Goal: Information Seeking & Learning: Learn about a topic

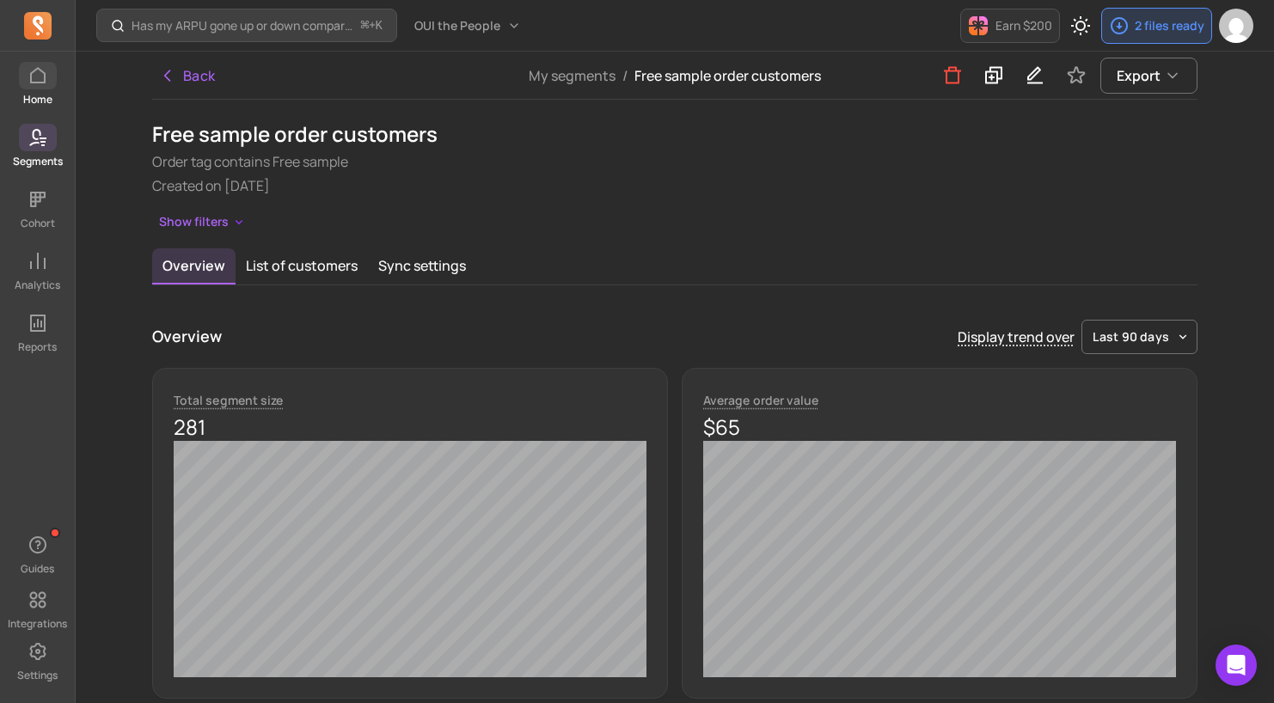
click at [46, 75] on icon at bounding box center [38, 75] width 21 height 21
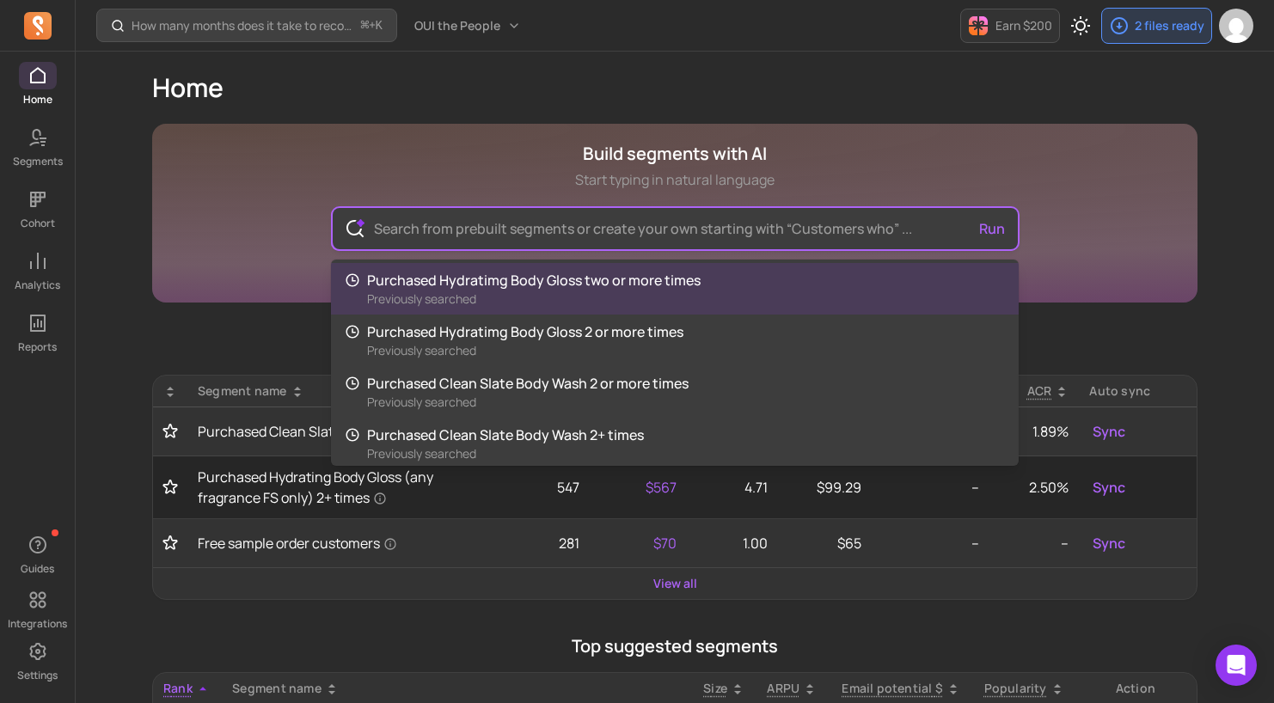
click at [687, 230] on input "text" at bounding box center [675, 228] width 630 height 41
drag, startPoint x: 77, startPoint y: 213, endPoint x: 106, endPoint y: 212, distance: 29.2
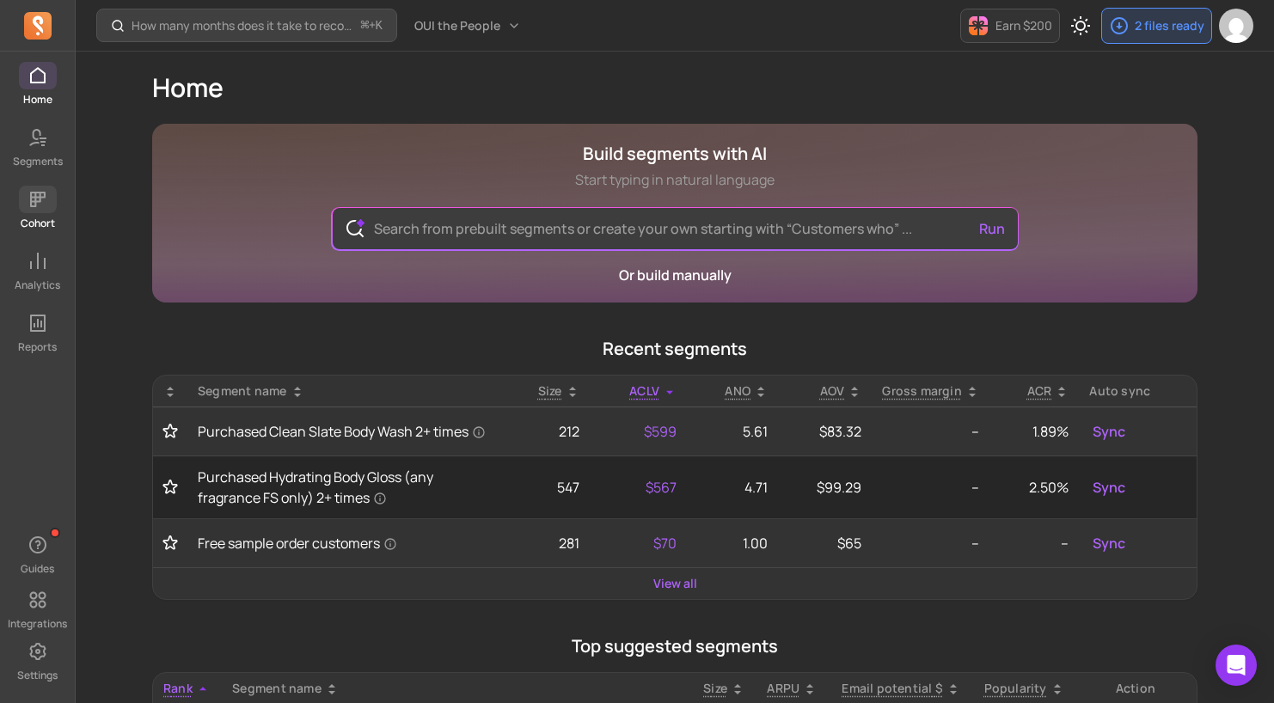
click at [36, 214] on link "Cohort" at bounding box center [37, 208] width 75 height 45
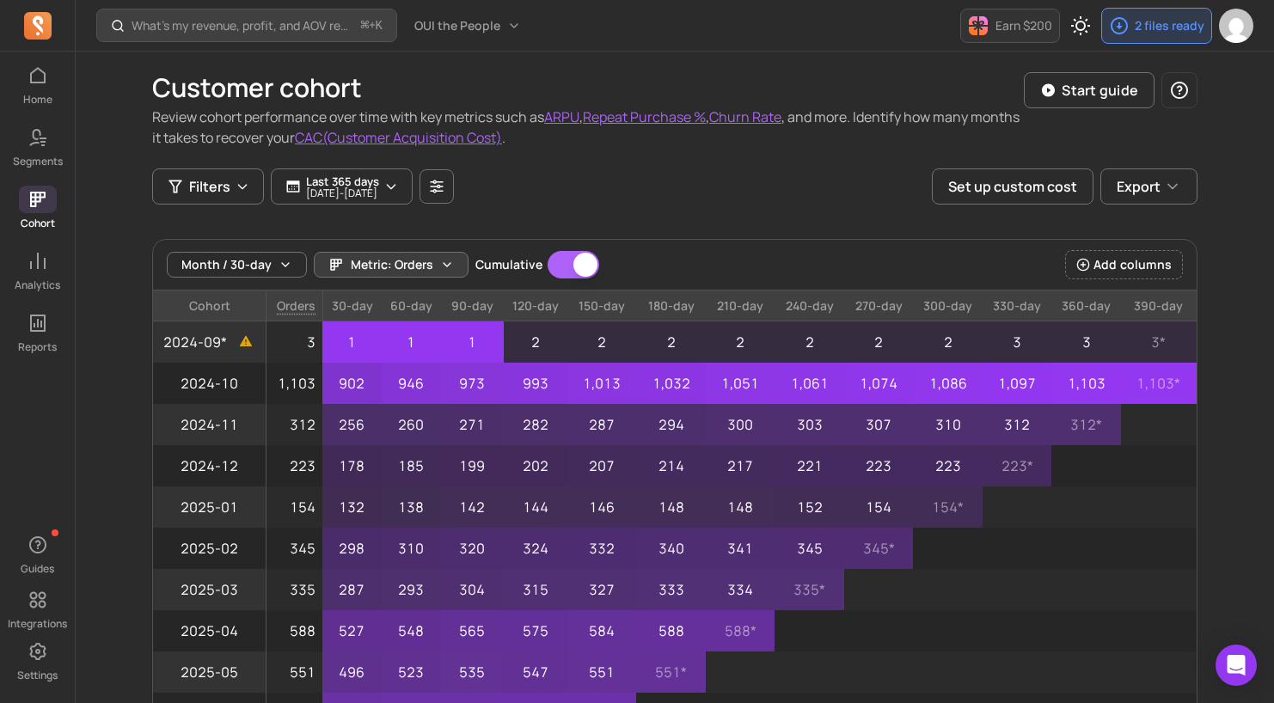
click at [409, 263] on span "Metric: Orders" at bounding box center [392, 264] width 83 height 17
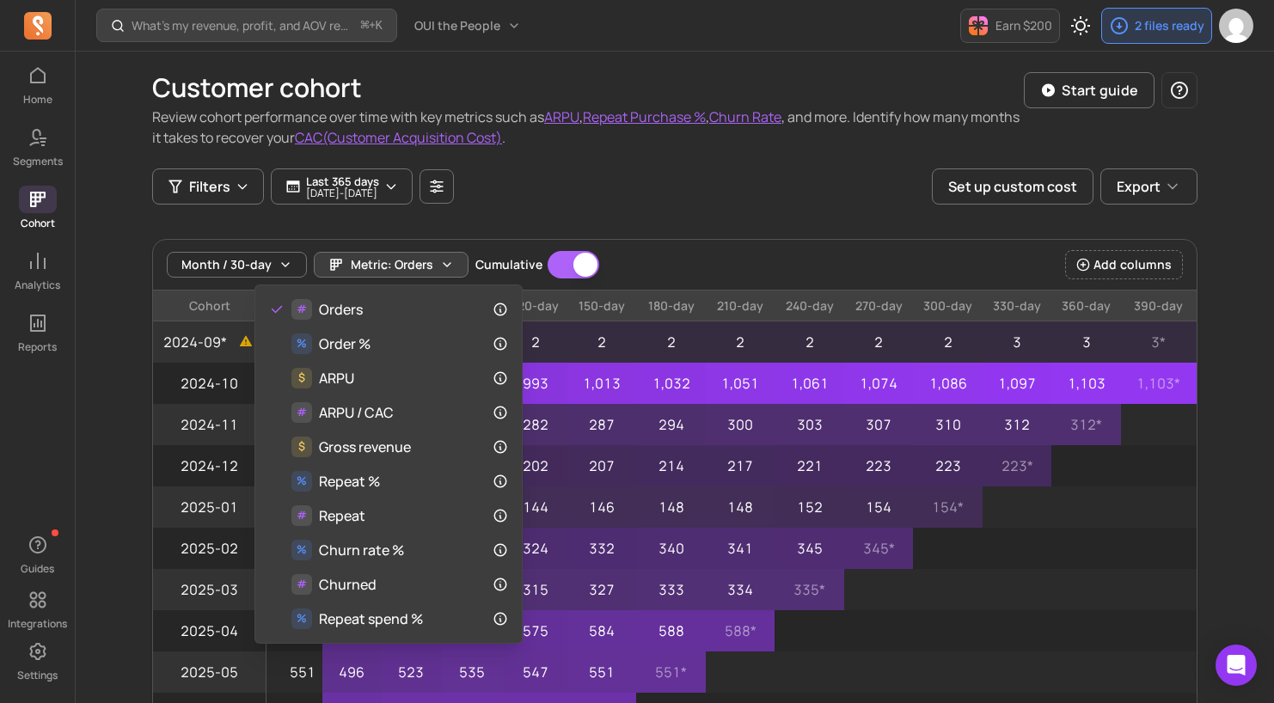
click at [275, 267] on div "Month / 30-day Metric: Orders Cumulative Cumulative" at bounding box center [383, 265] width 433 height 28
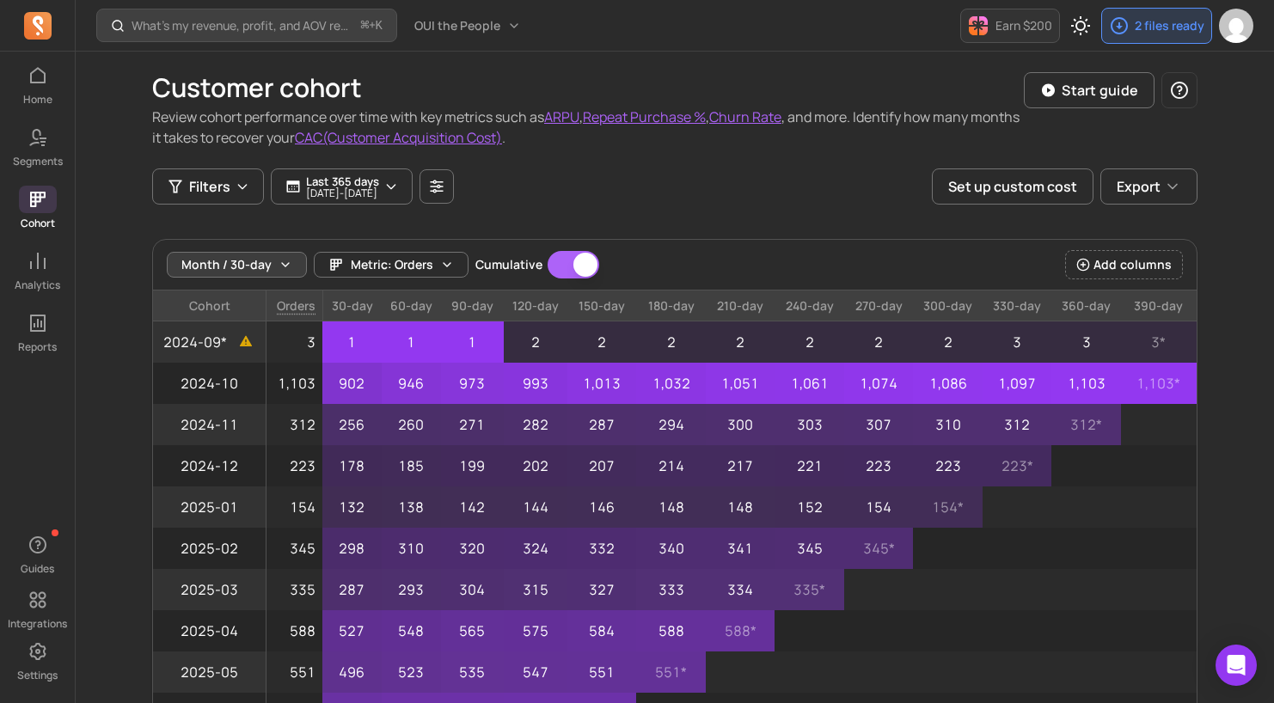
click at [242, 255] on button "Month / 30-day" at bounding box center [237, 265] width 140 height 26
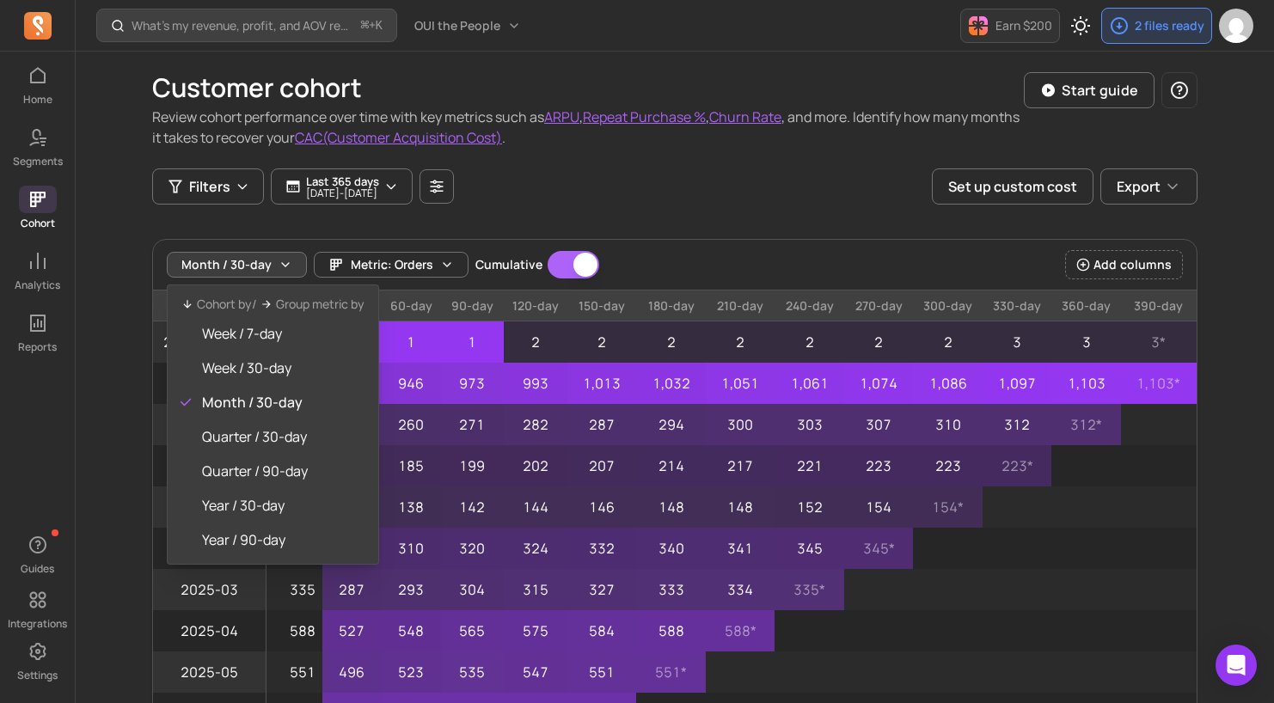
click at [678, 196] on div "Customer cohort Review cohort performance over time with key metrics such as AR…" at bounding box center [675, 471] width 1046 height 838
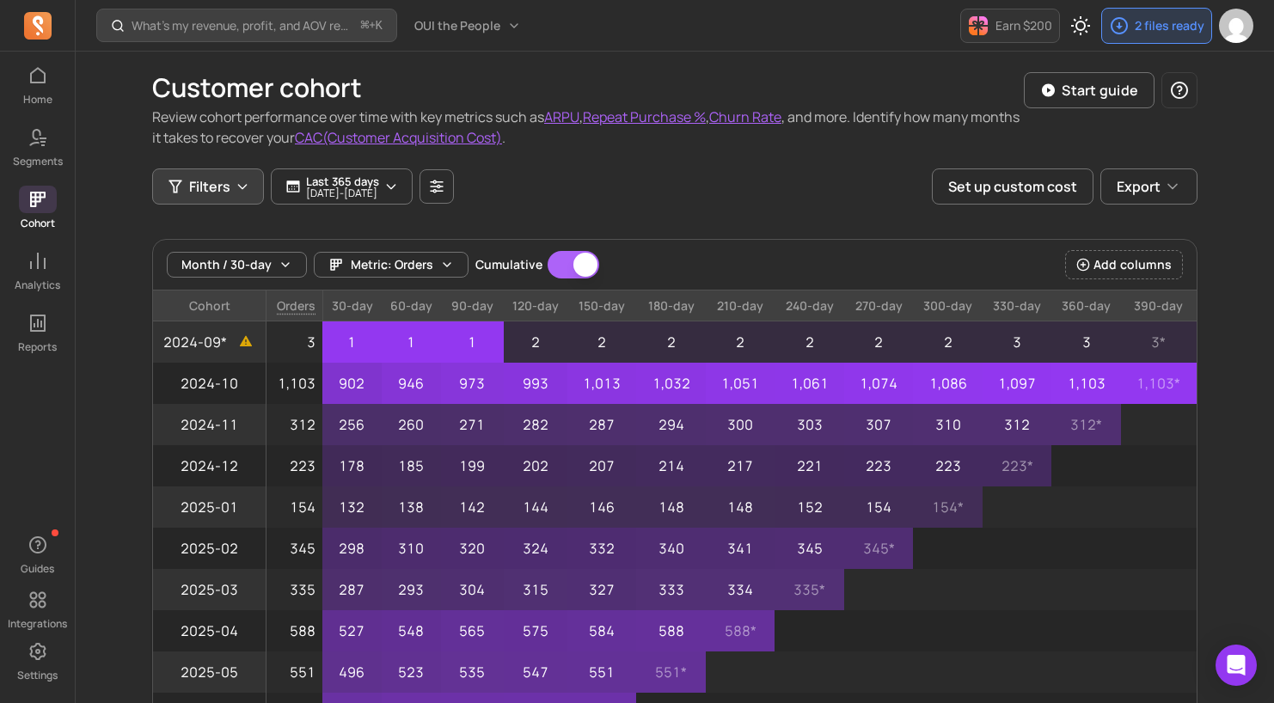
click at [207, 181] on span "Filters" at bounding box center [209, 186] width 41 height 21
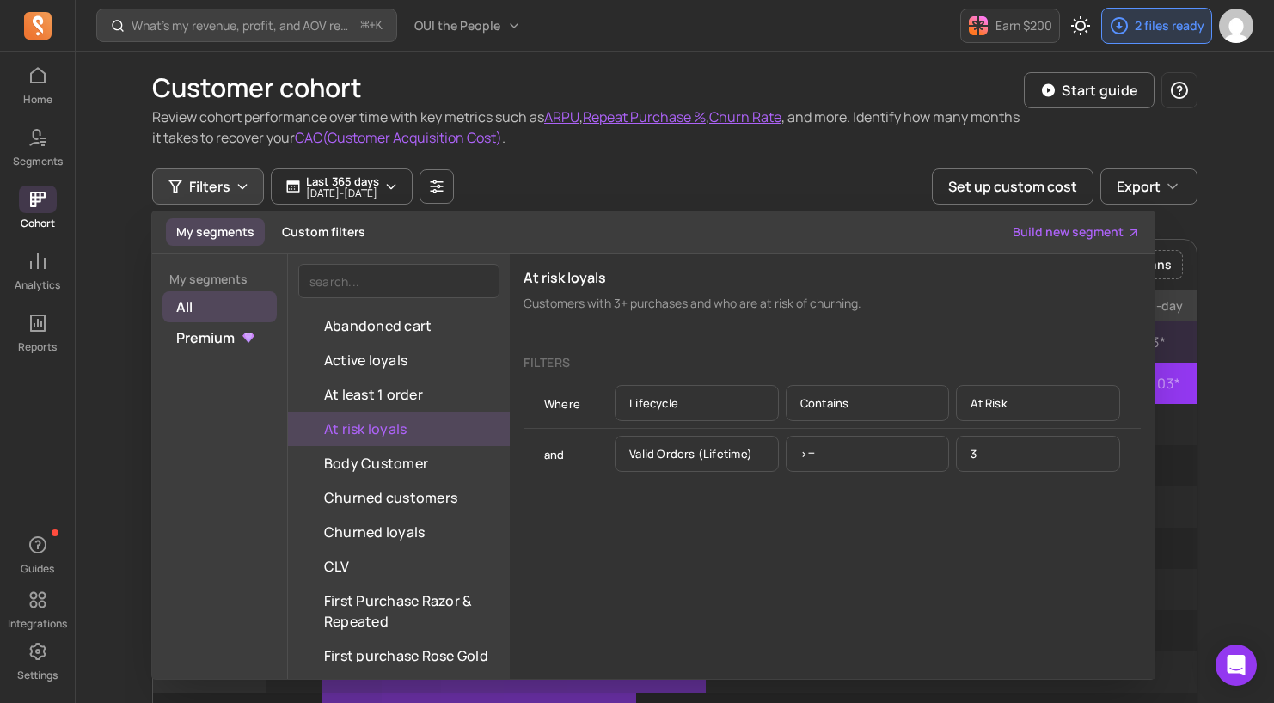
click at [647, 167] on div "Customer cohort Review cohort performance over time with key metrics such as AR…" at bounding box center [675, 110] width 1046 height 117
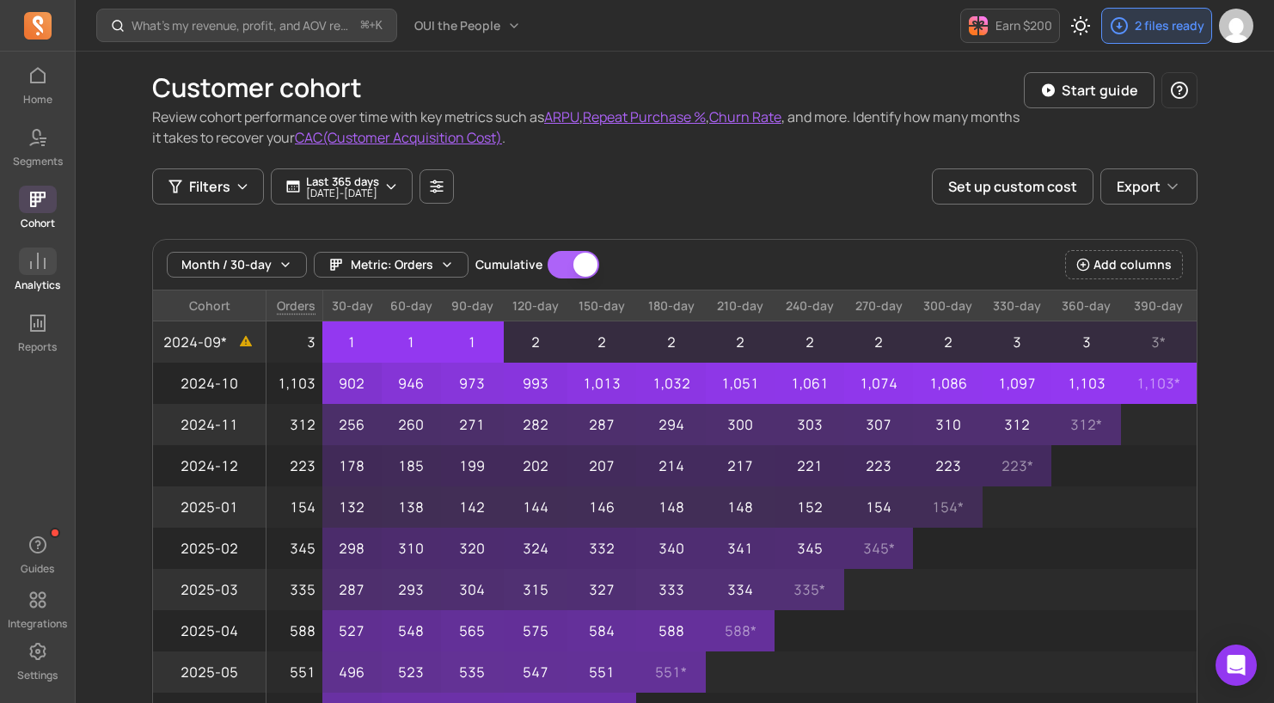
click at [52, 276] on link "Analytics" at bounding box center [37, 270] width 75 height 45
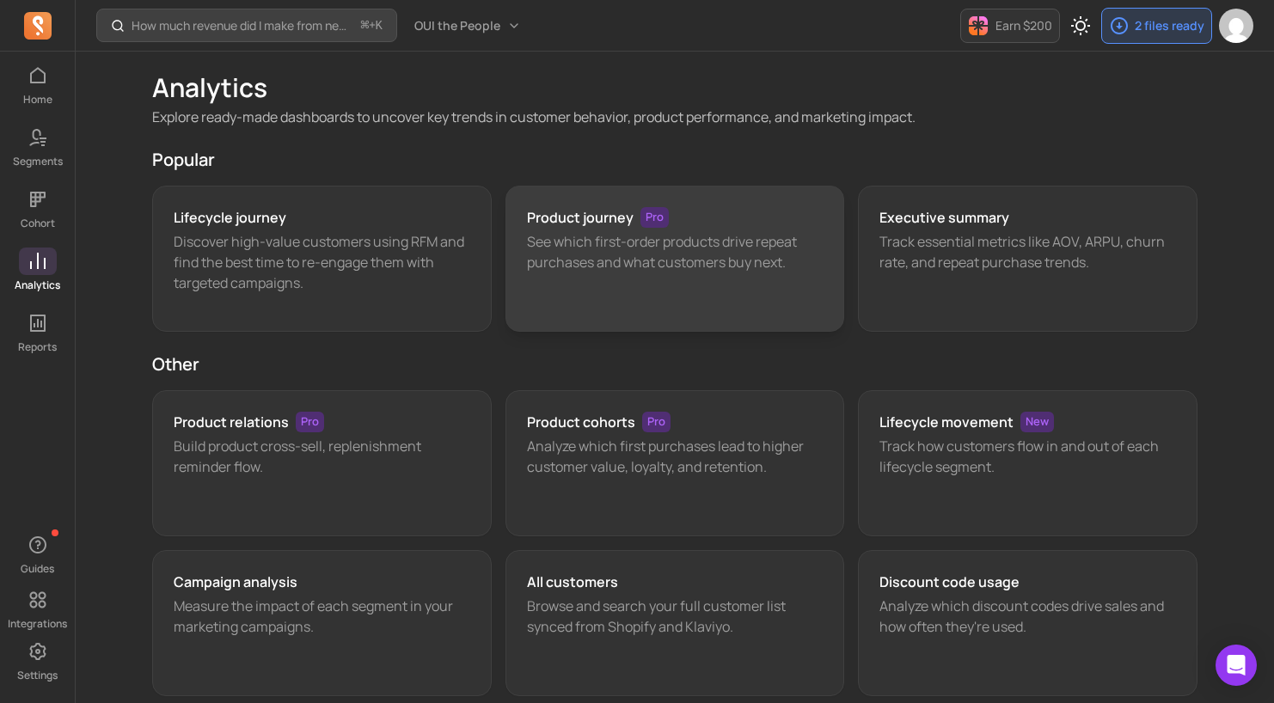
click at [665, 272] on p "See which first-order products drive repeat purchases and what customers buy ne…" at bounding box center [675, 251] width 297 height 41
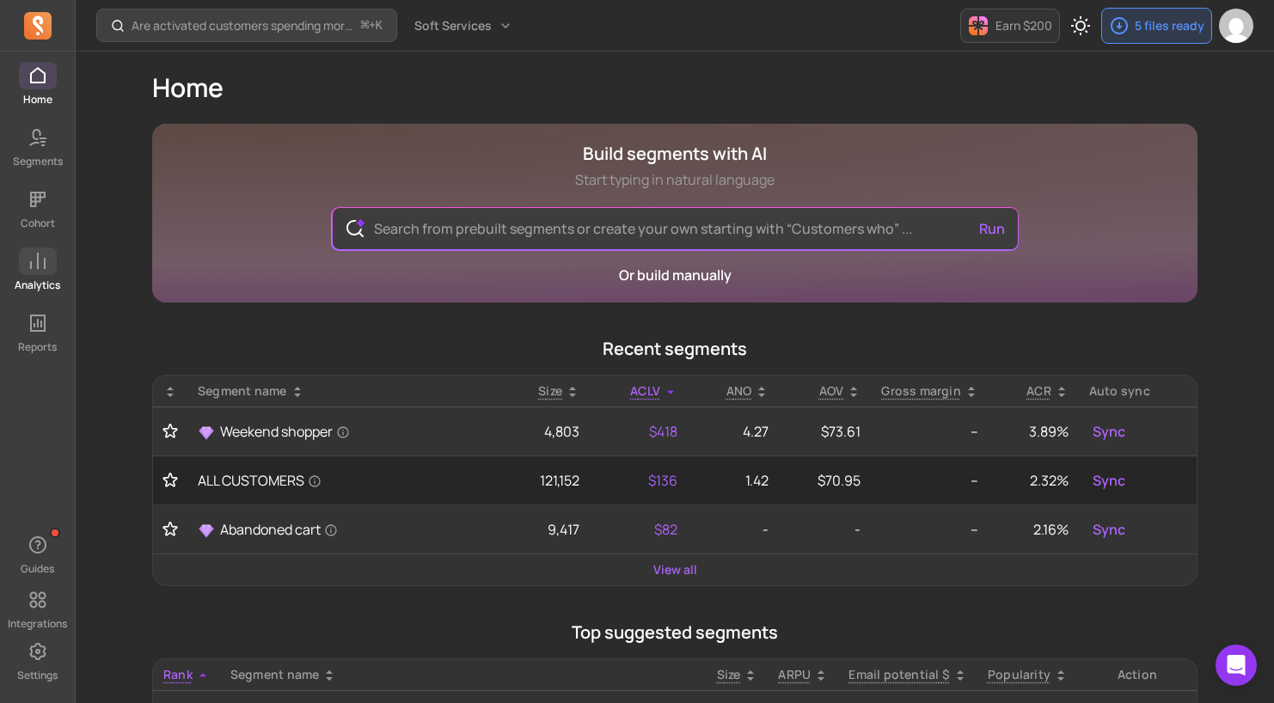
click at [34, 275] on link "Analytics" at bounding box center [37, 270] width 75 height 45
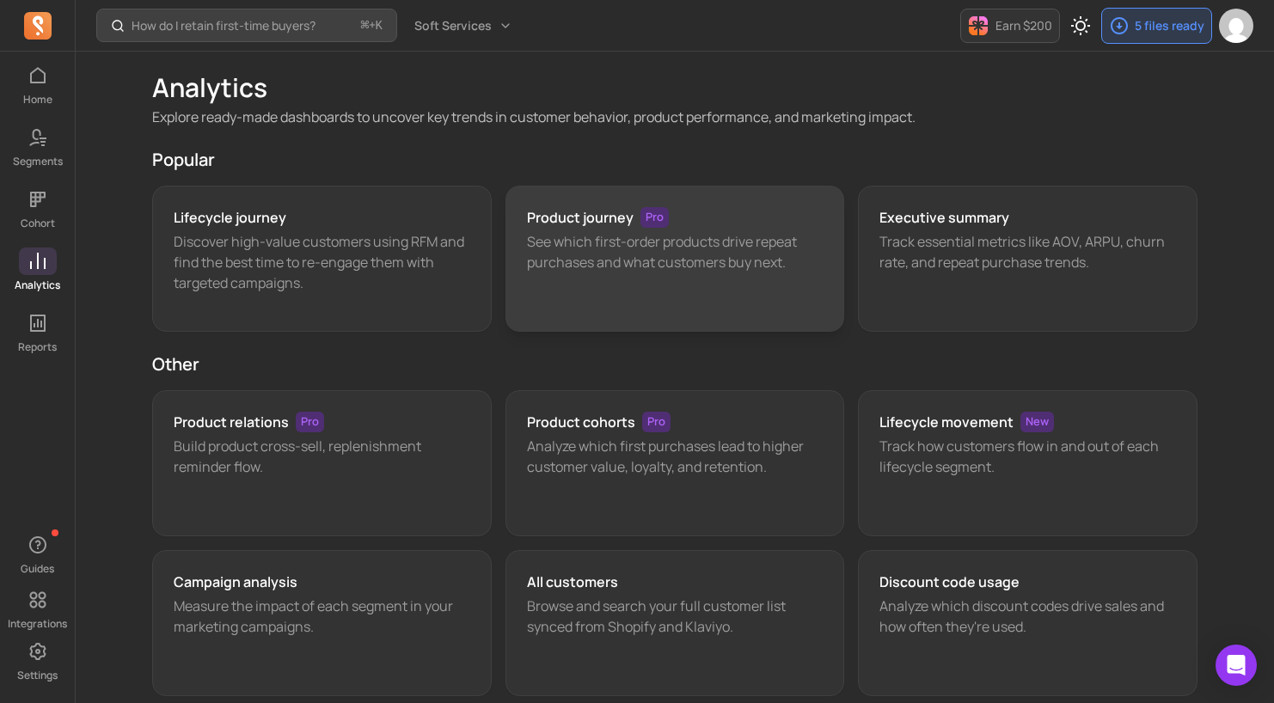
click at [629, 227] on h3 "Product journey" at bounding box center [580, 217] width 107 height 21
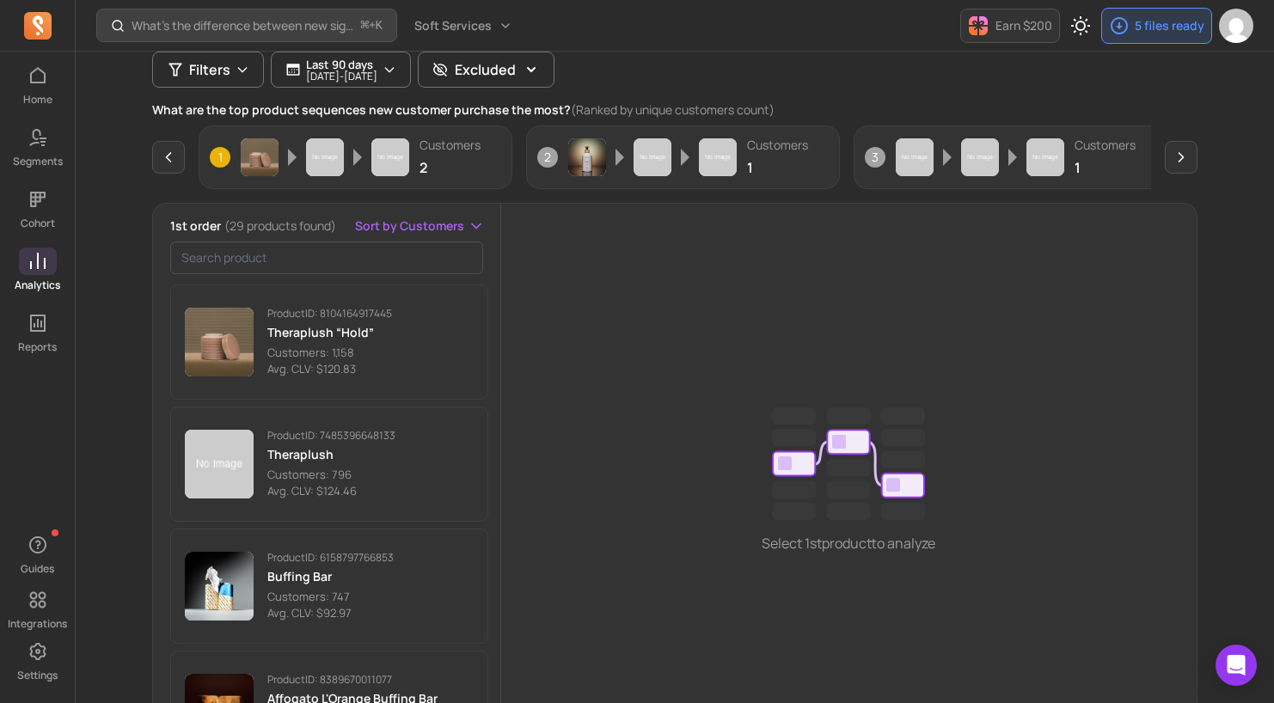
scroll to position [219, 0]
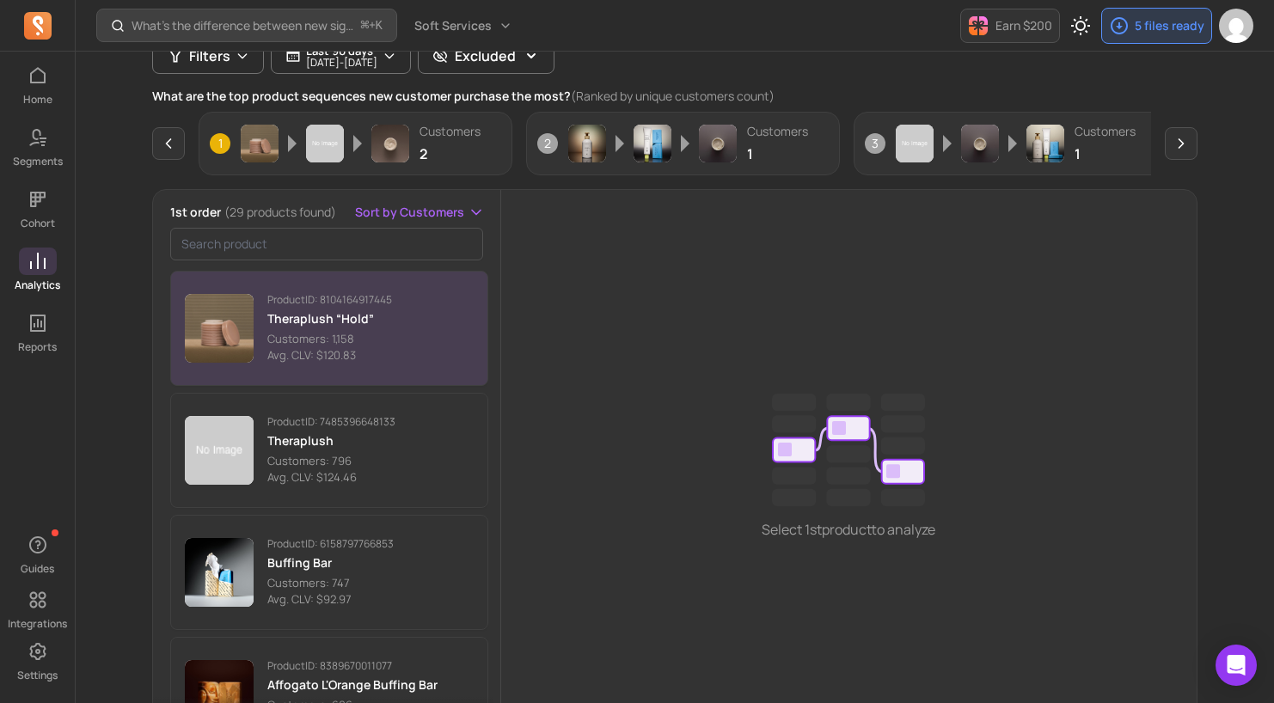
click at [364, 341] on p "Customers: 1,158" at bounding box center [329, 339] width 125 height 17
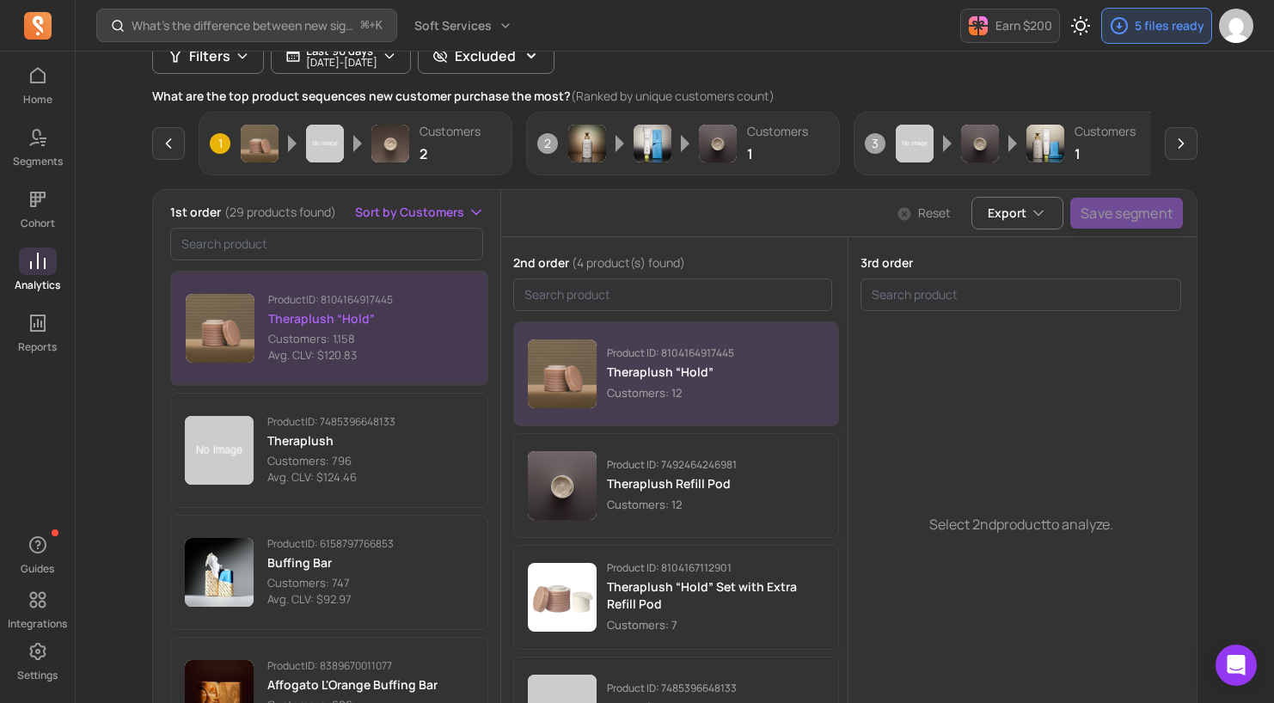
click at [765, 390] on div "Product ID: 8104164917445 Theraplush “Hold” Customers: 12" at bounding box center [716, 374] width 218 height 55
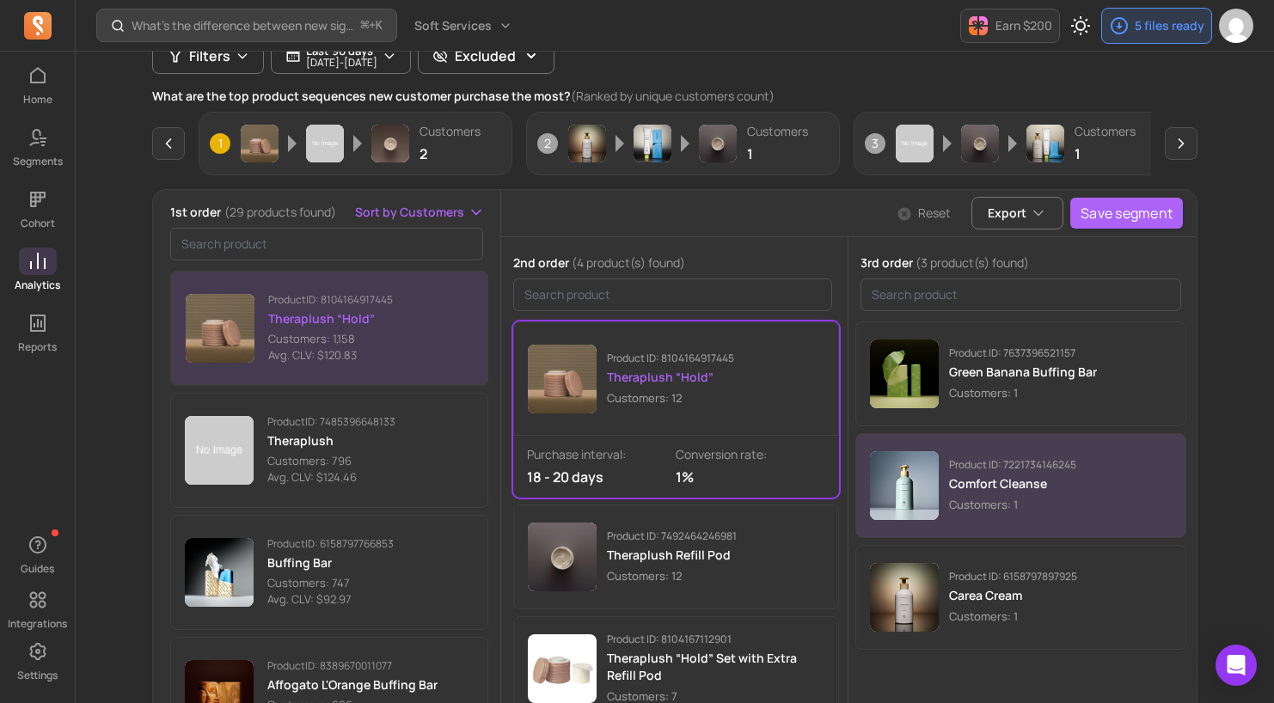
click at [964, 516] on div "Product ID: 7221734146245 Comfort Cleanse Customers: 1" at bounding box center [1021, 485] width 302 height 69
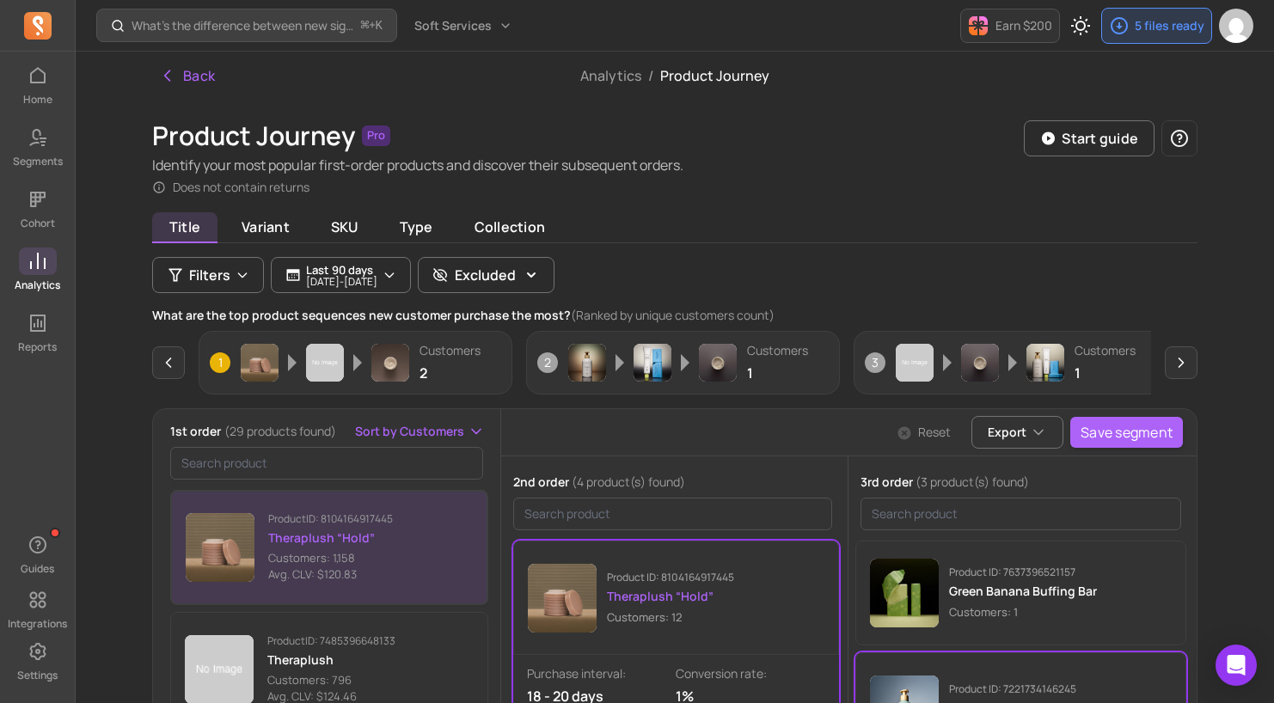
click at [44, 272] on span at bounding box center [38, 262] width 38 height 28
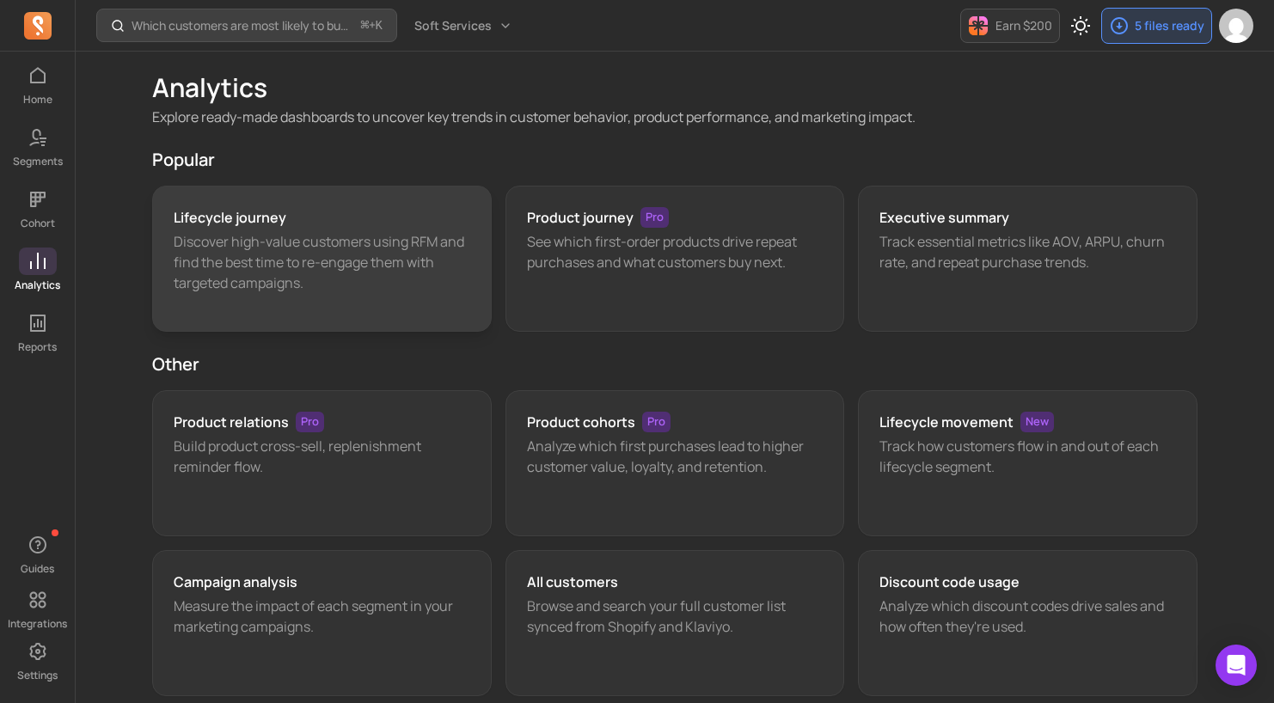
click at [283, 289] on p "Discover high-value customers using RFM and find the best time to re-engage the…" at bounding box center [322, 262] width 297 height 62
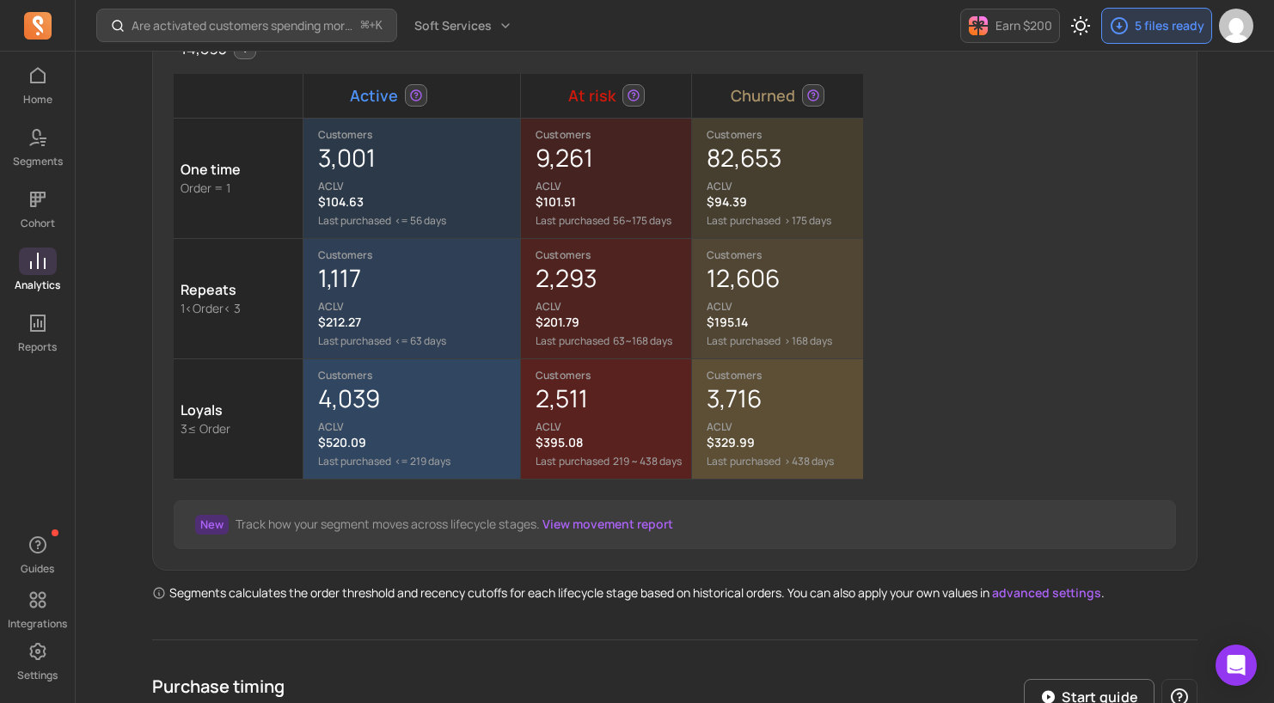
scroll to position [388, 0]
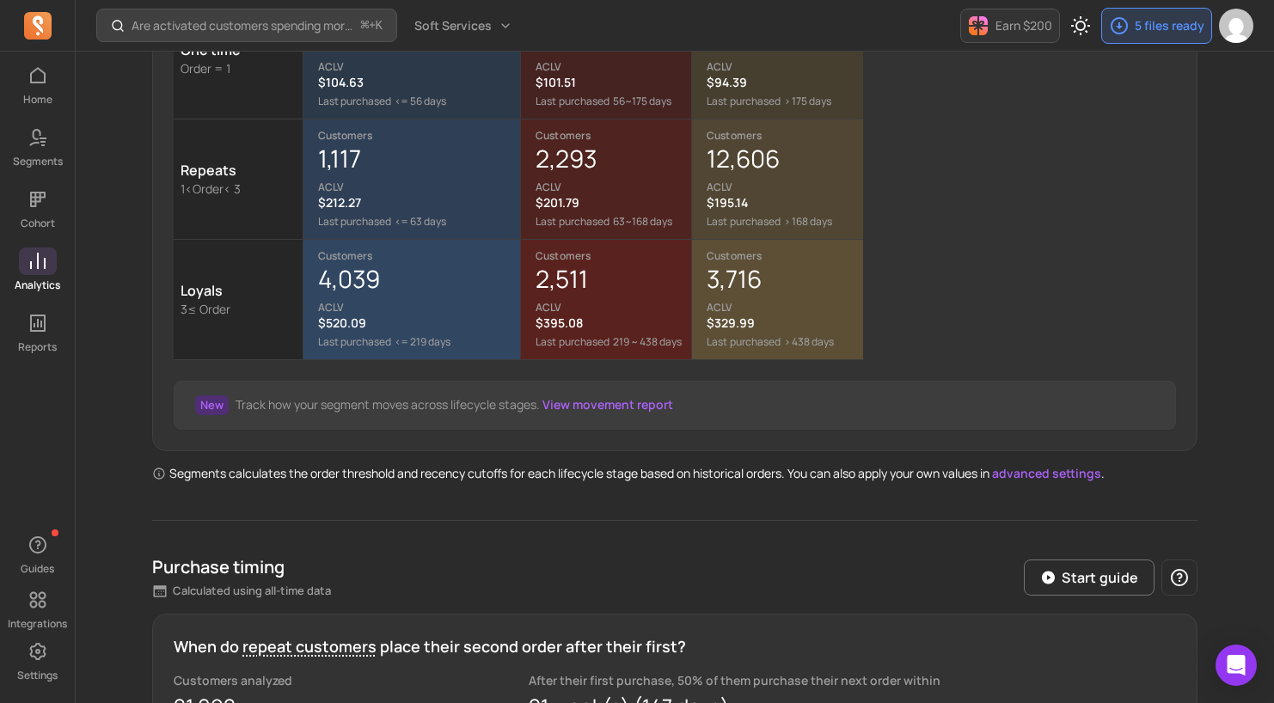
click at [583, 405] on link "View movement report" at bounding box center [608, 404] width 131 height 16
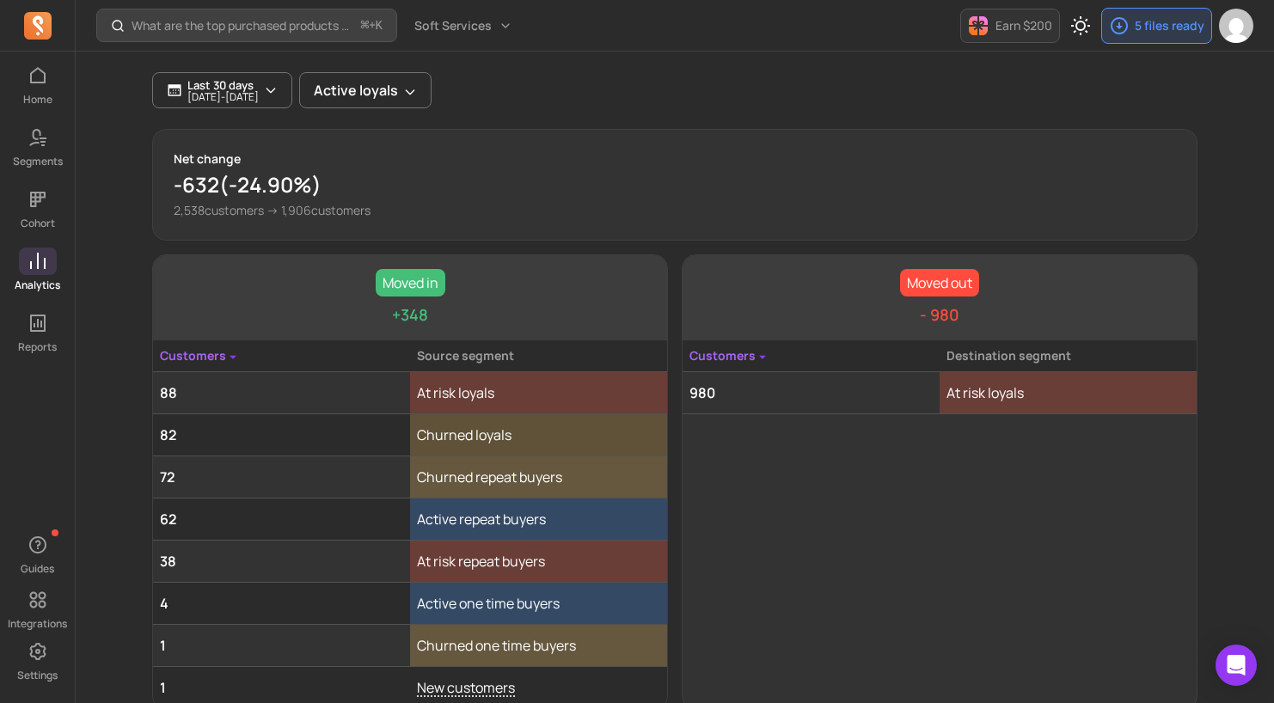
scroll to position [123, 0]
drag, startPoint x: 243, startPoint y: 186, endPoint x: 371, endPoint y: 188, distance: 127.3
click at [371, 188] on p "-632 ( -24.90% )" at bounding box center [675, 186] width 1003 height 28
click at [432, 188] on p "-632 ( -24.90% )" at bounding box center [675, 186] width 1003 height 28
drag, startPoint x: 221, startPoint y: 193, endPoint x: 404, endPoint y: 177, distance: 183.8
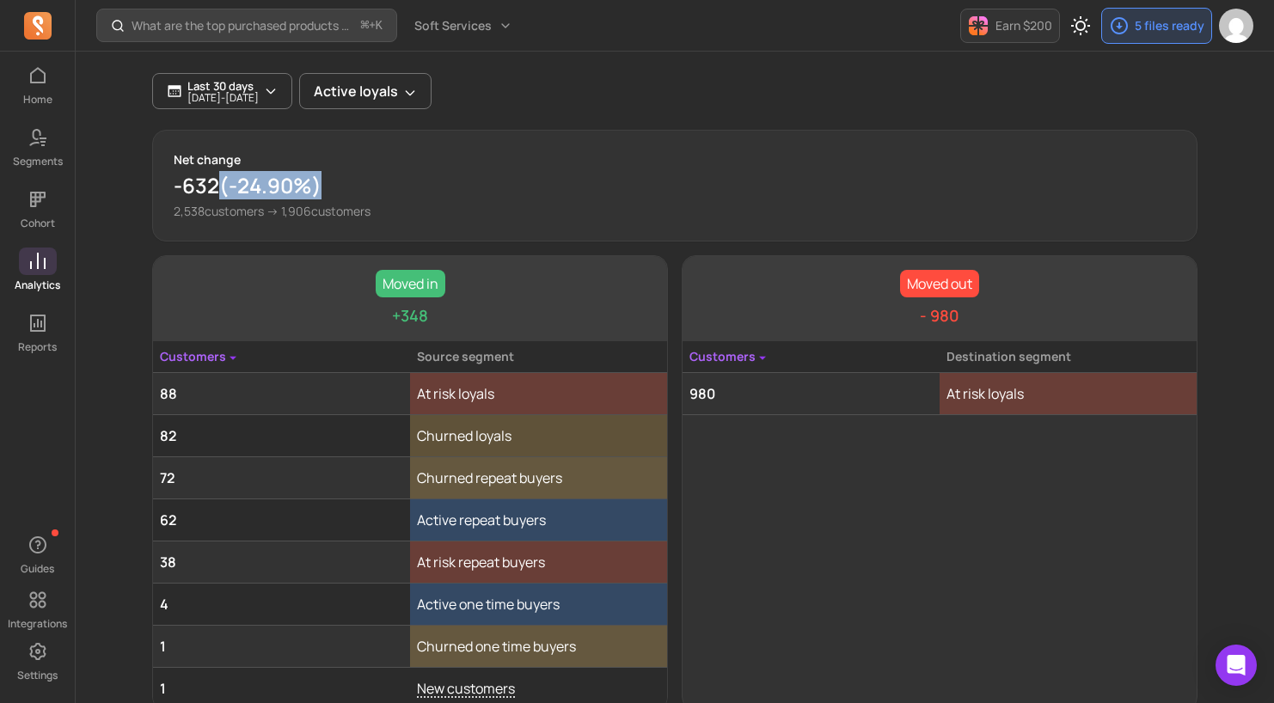
click at [404, 177] on p "-632 ( -24.90% )" at bounding box center [675, 186] width 1003 height 28
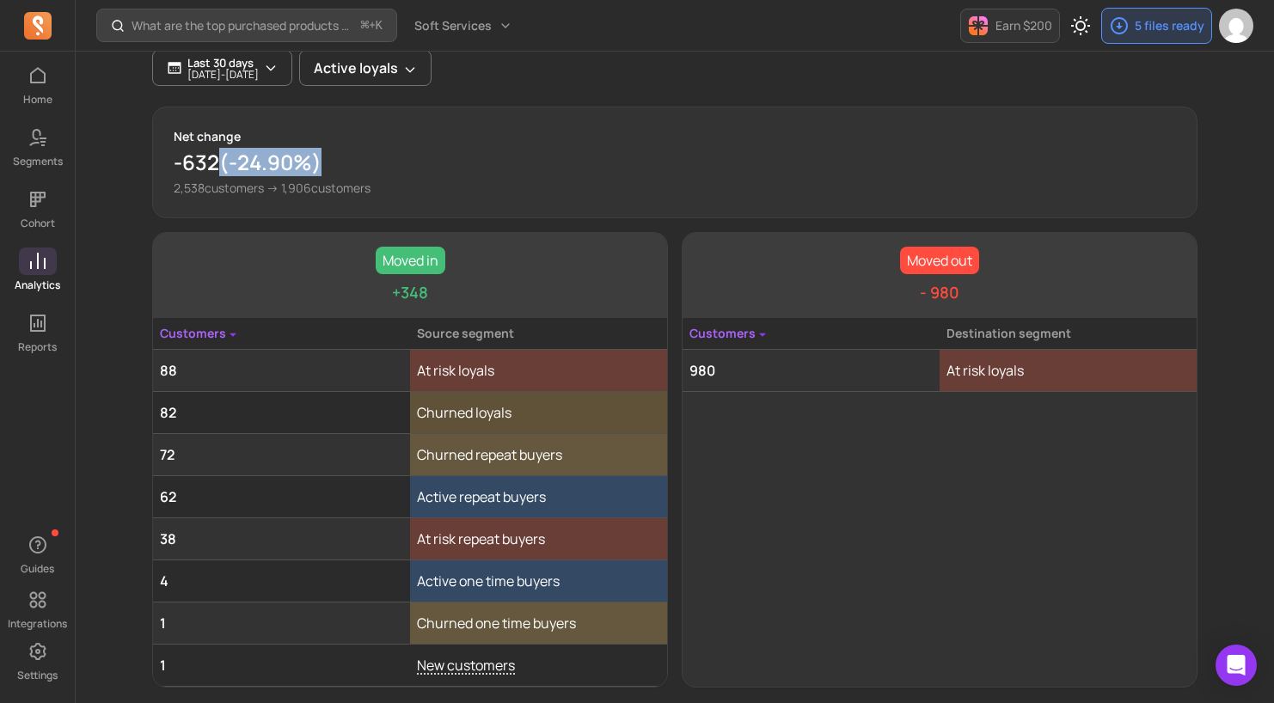
scroll to position [58, 0]
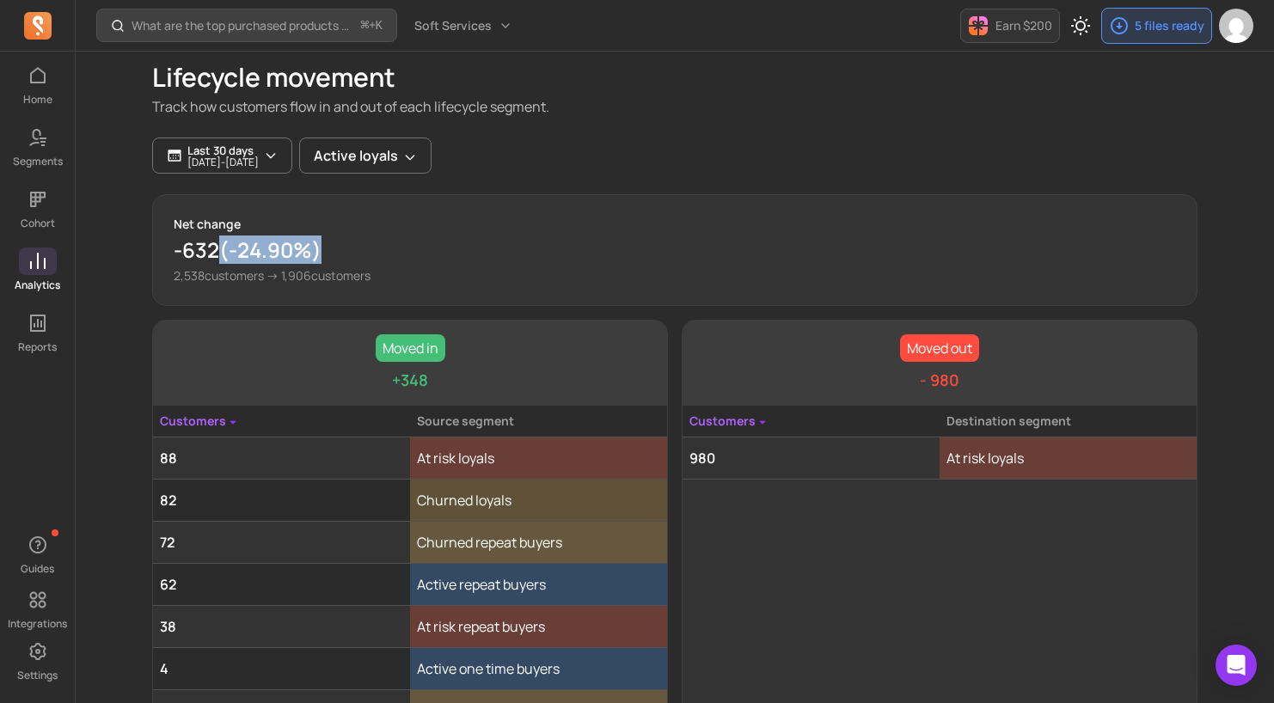
click at [515, 258] on p "-632 ( -24.90% )" at bounding box center [675, 250] width 1003 height 28
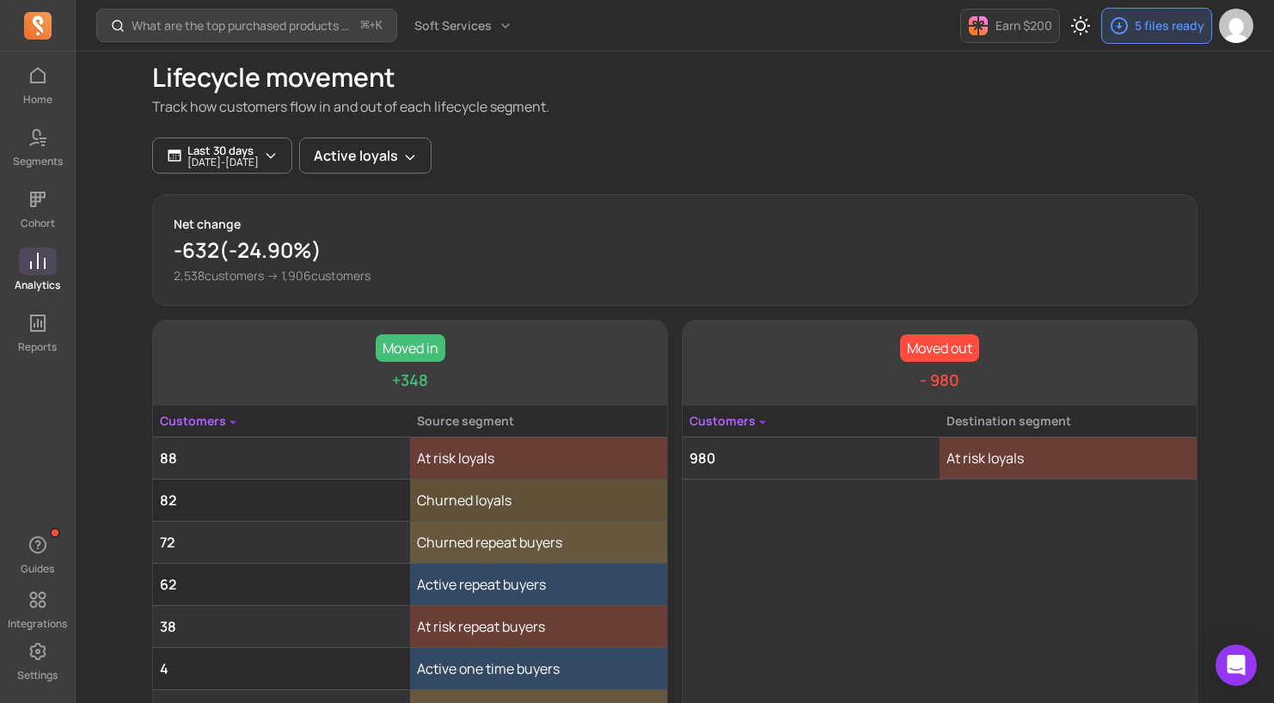
click at [41, 265] on icon at bounding box center [38, 261] width 21 height 21
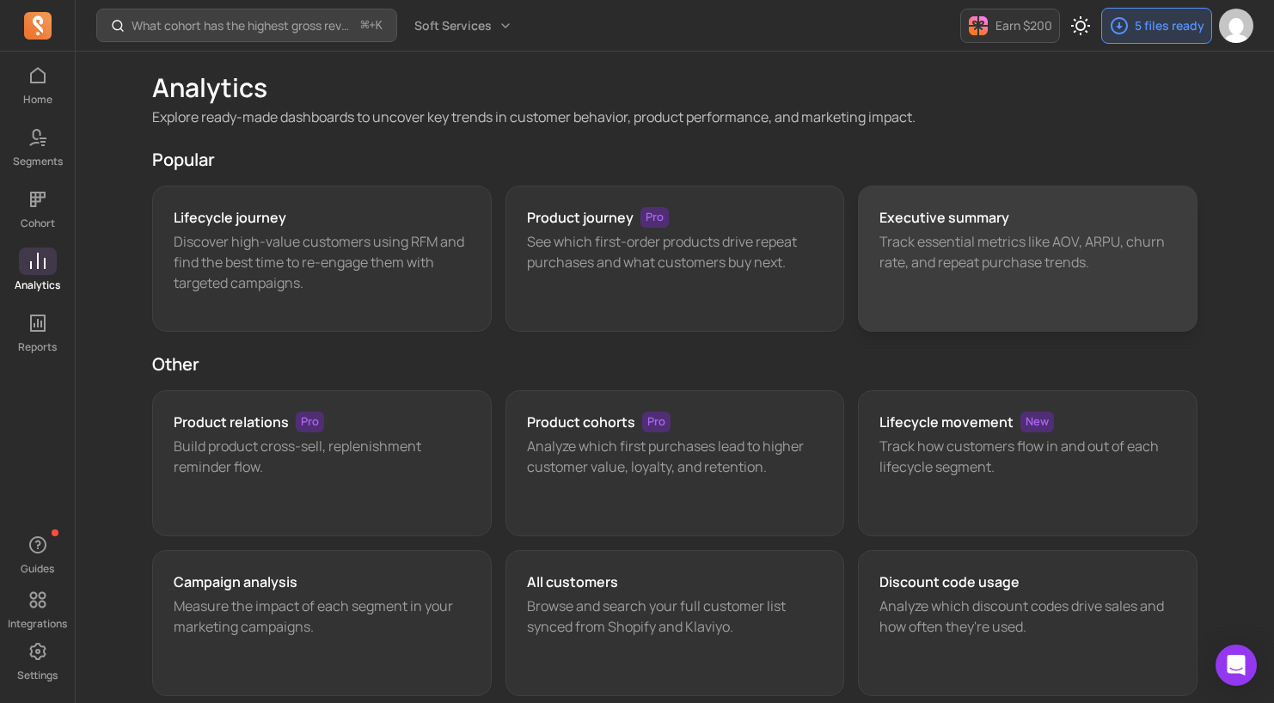
click at [933, 258] on p "Track essential metrics like AOV, ARPU, churn rate, and repeat purchase trends." at bounding box center [1028, 251] width 297 height 41
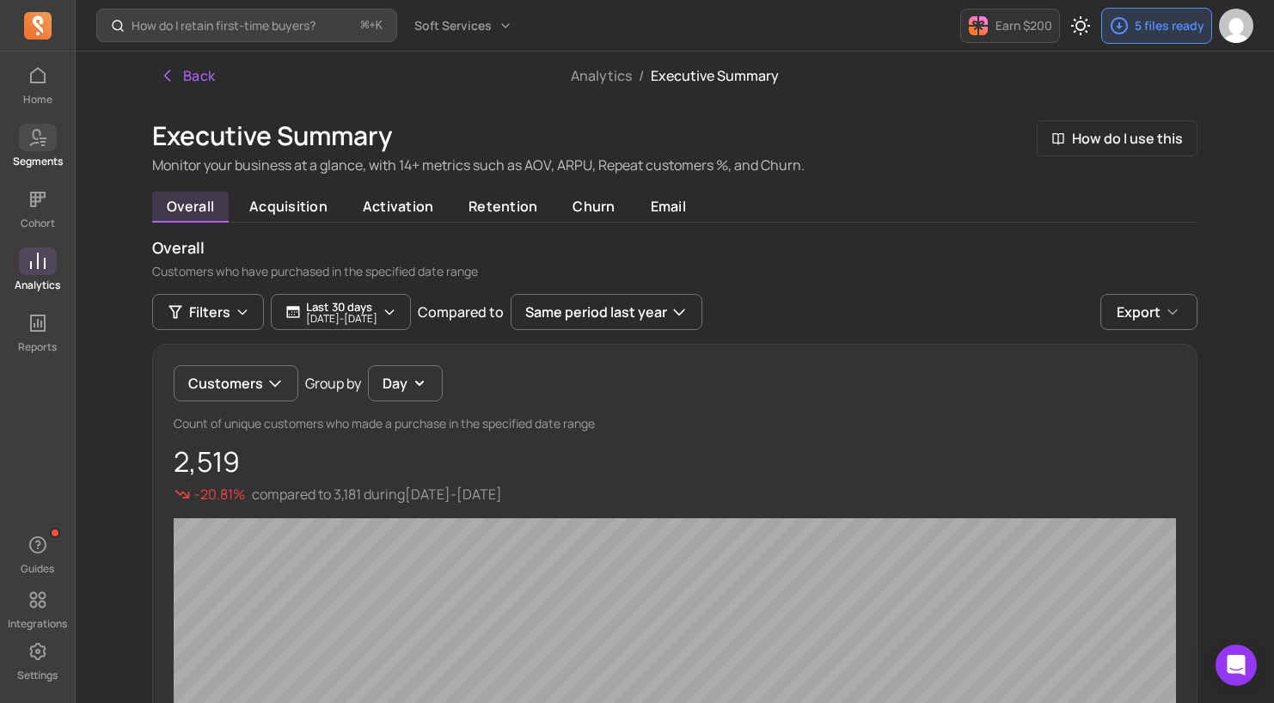
click at [39, 152] on link "Segments" at bounding box center [37, 146] width 75 height 45
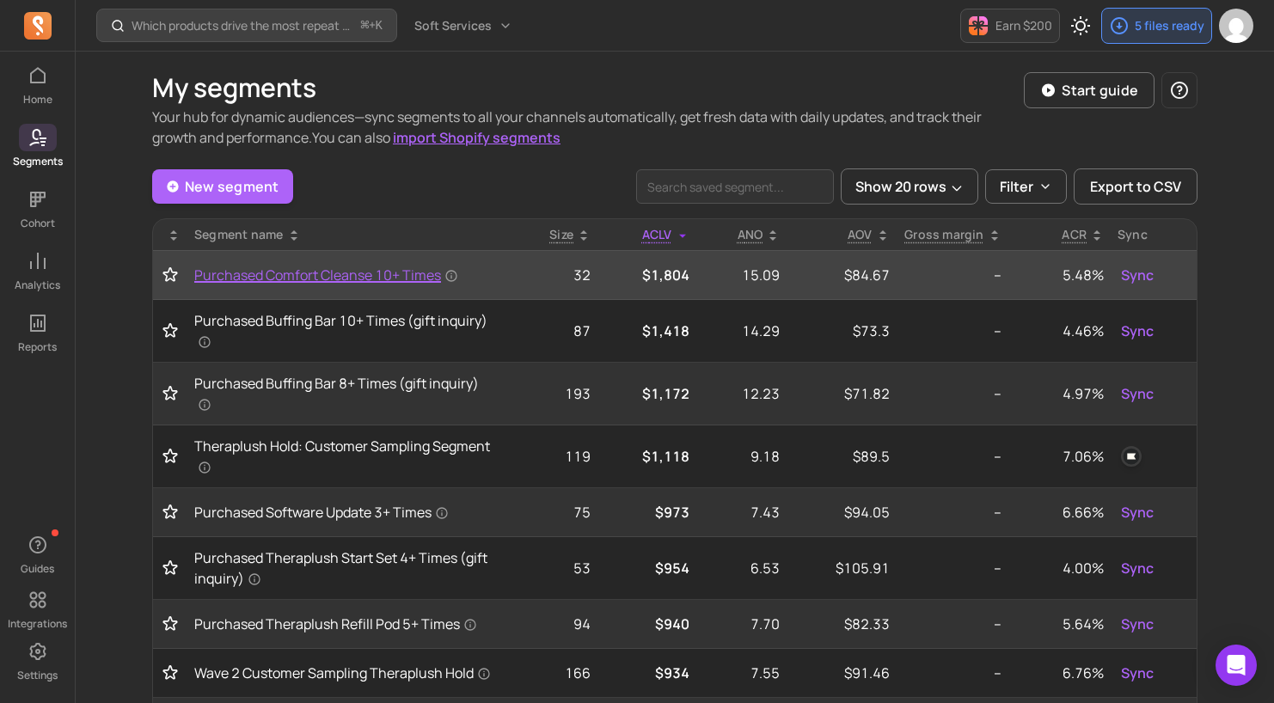
click at [311, 273] on span "Purchased Comfort Cleanse 10+ Times" at bounding box center [326, 275] width 264 height 21
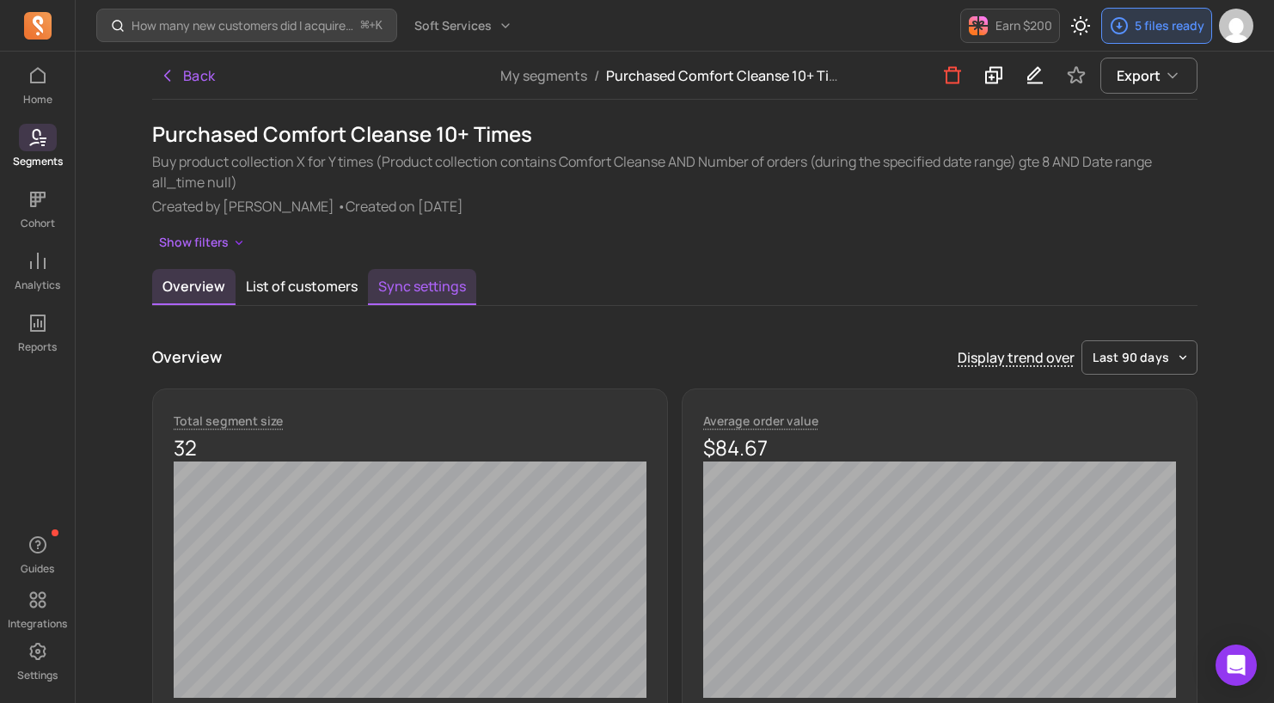
click at [441, 294] on button "Sync settings" at bounding box center [422, 287] width 108 height 36
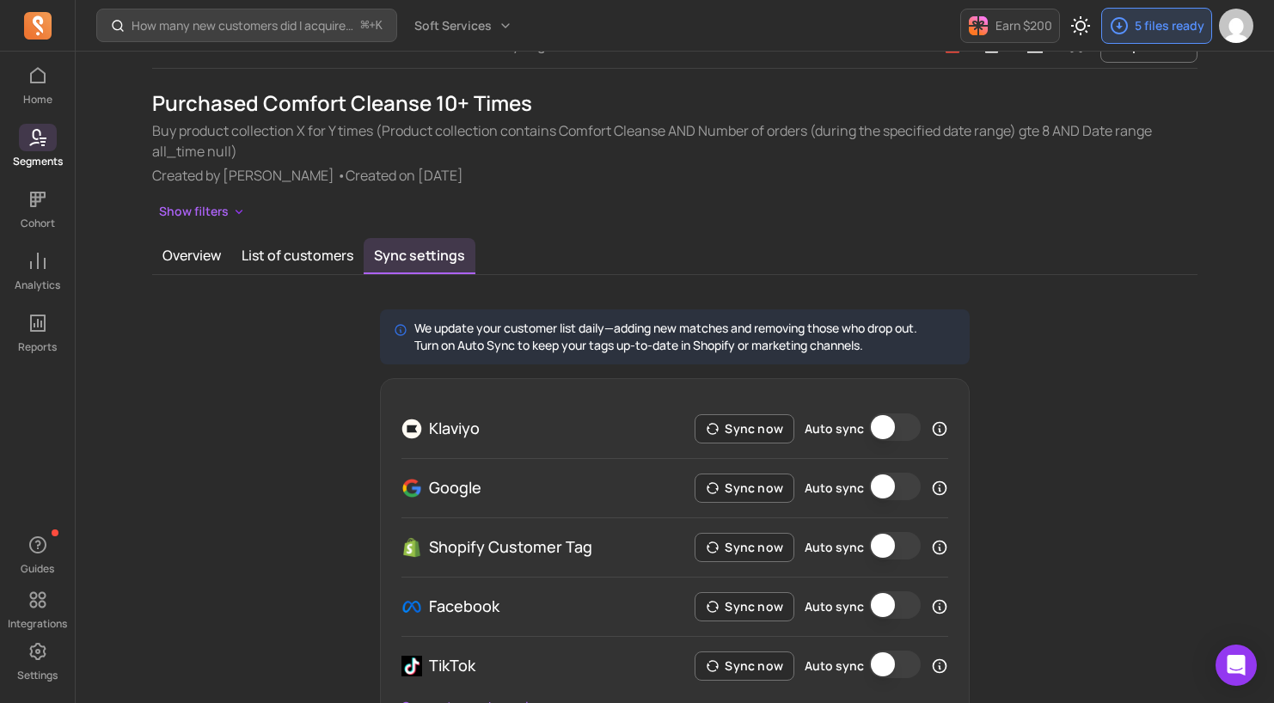
scroll to position [33, 0]
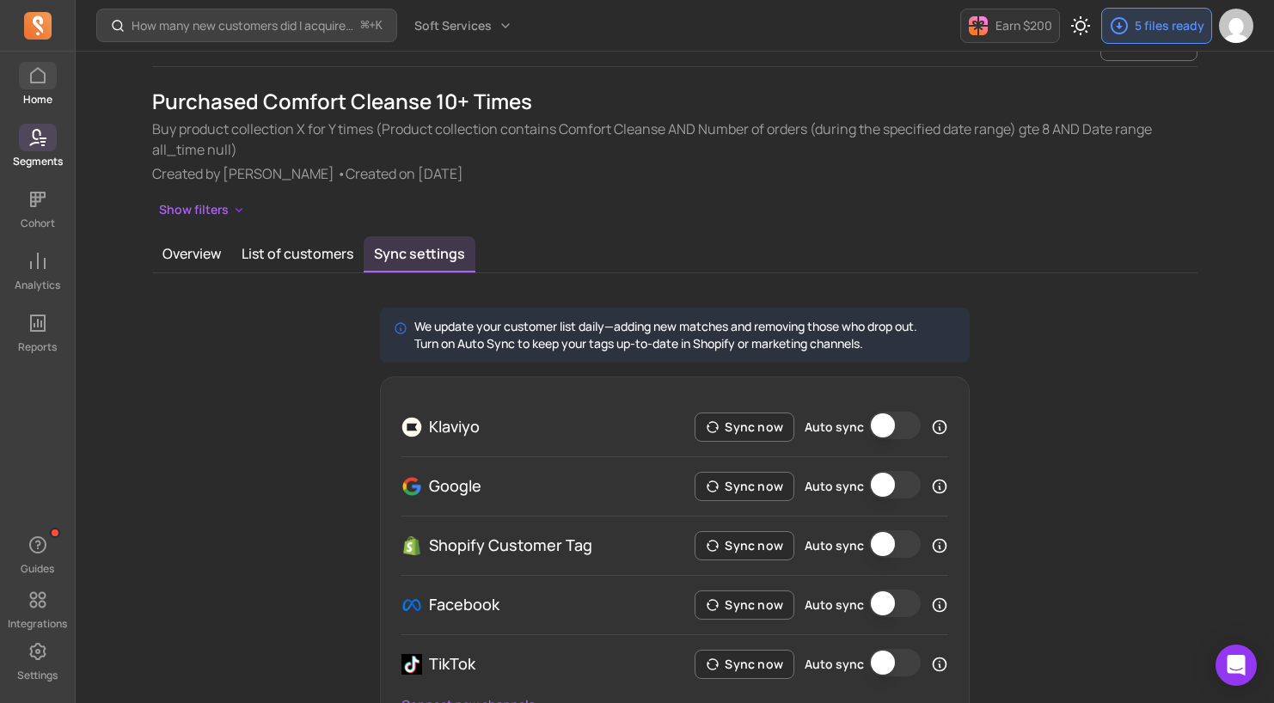
click at [35, 88] on span at bounding box center [38, 76] width 38 height 28
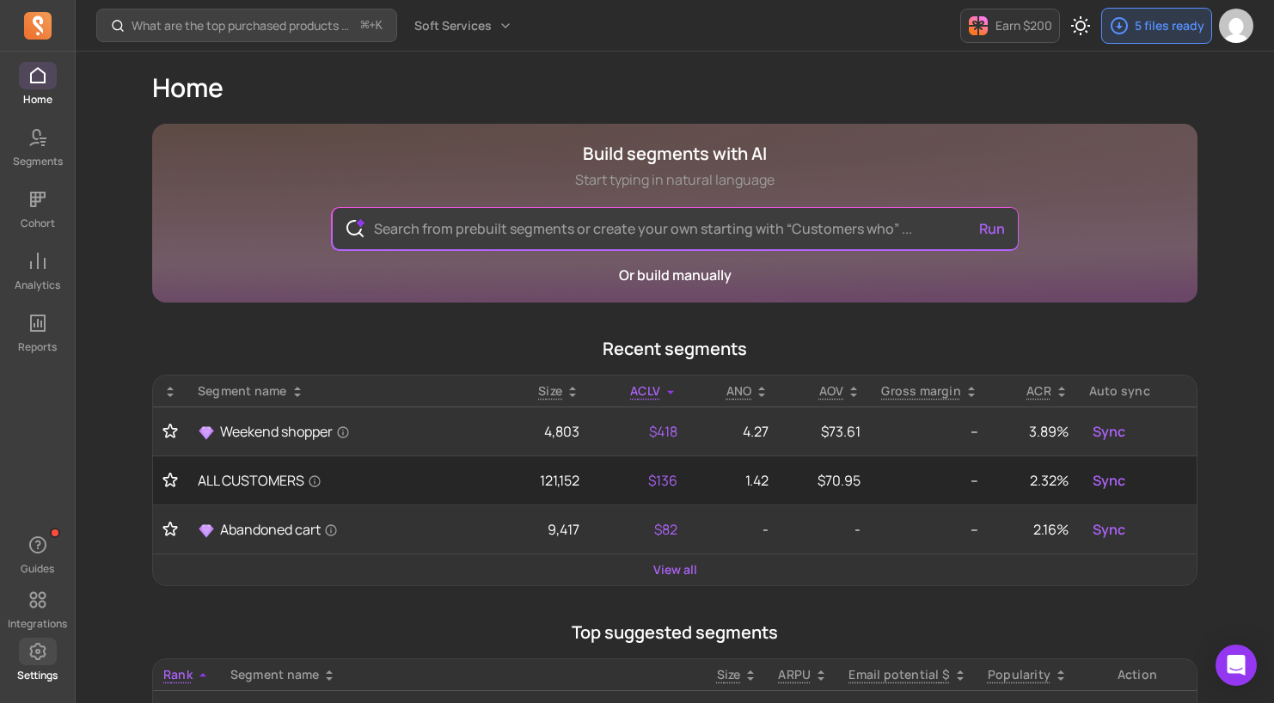
click at [46, 657] on icon at bounding box center [38, 651] width 21 height 21
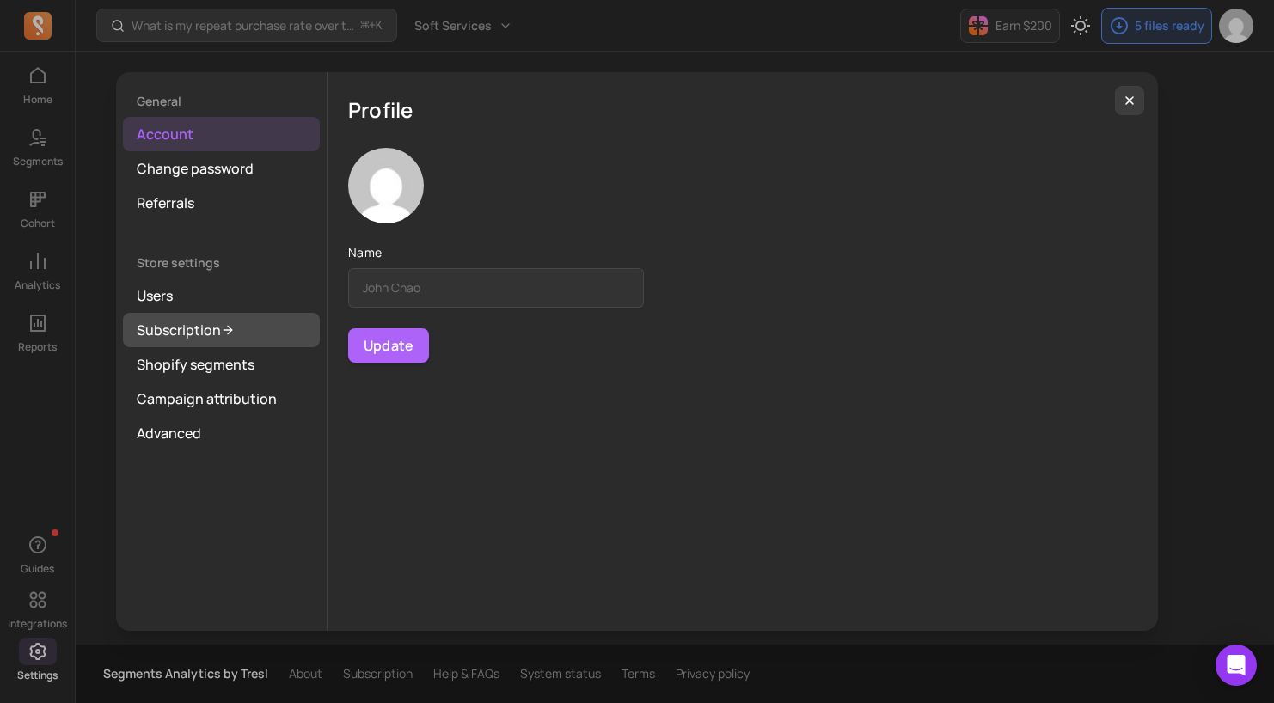
click at [209, 328] on link "Subscription" at bounding box center [221, 330] width 197 height 34
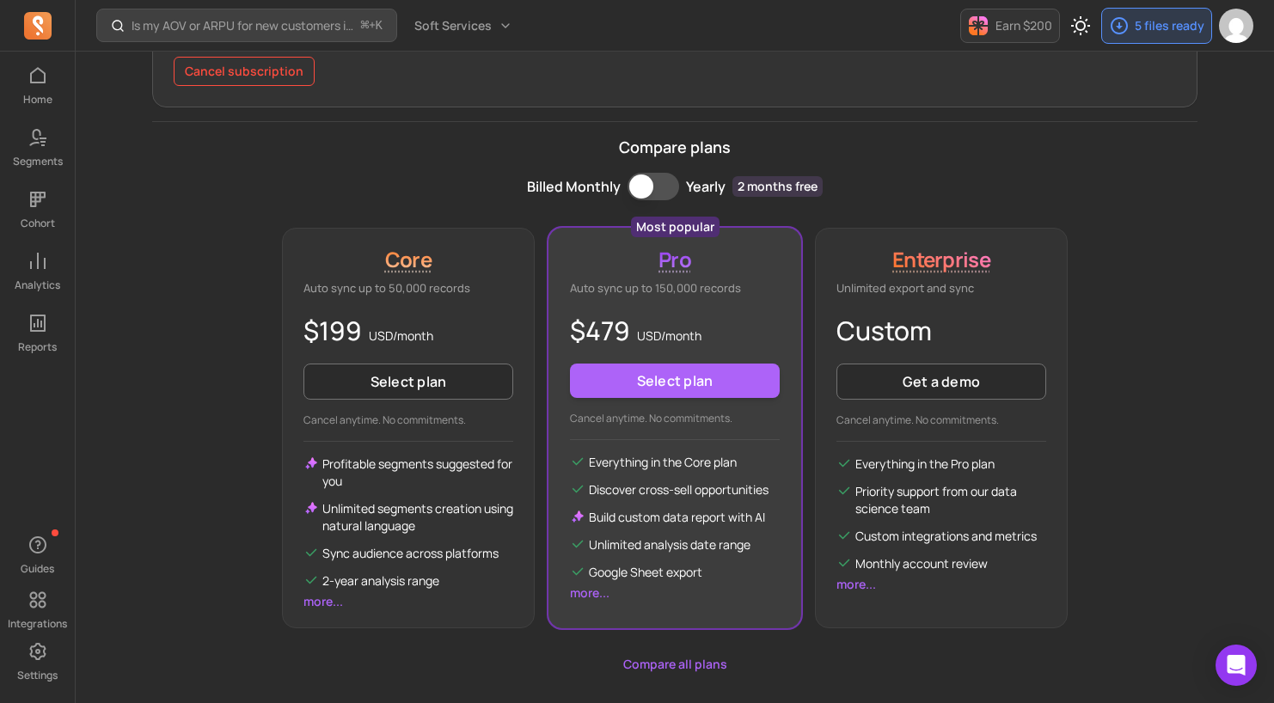
scroll to position [281, 0]
